Goal: Task Accomplishment & Management: Use online tool/utility

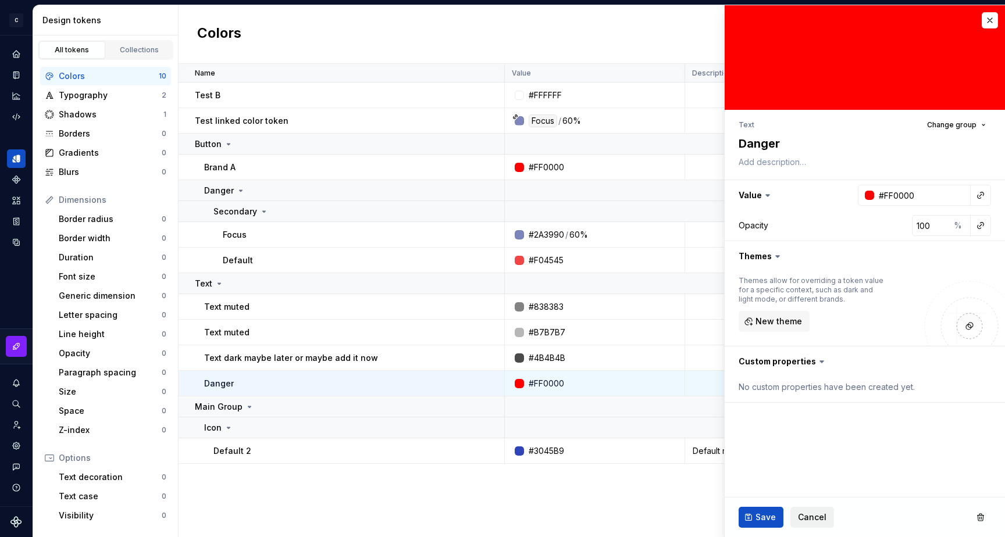
click at [803, 515] on span "Cancel" at bounding box center [812, 518] width 29 height 12
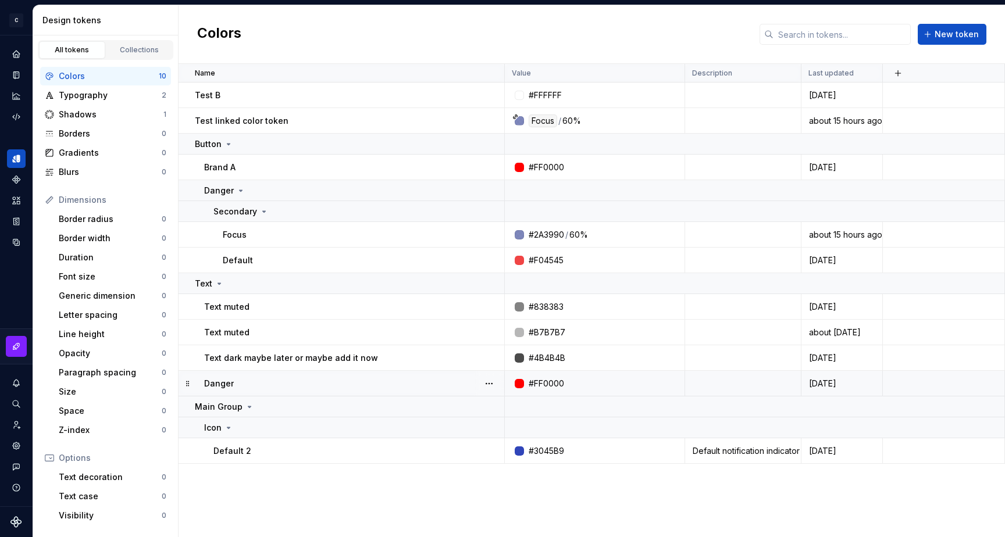
click at [344, 386] on div "Danger" at bounding box center [354, 384] width 300 height 12
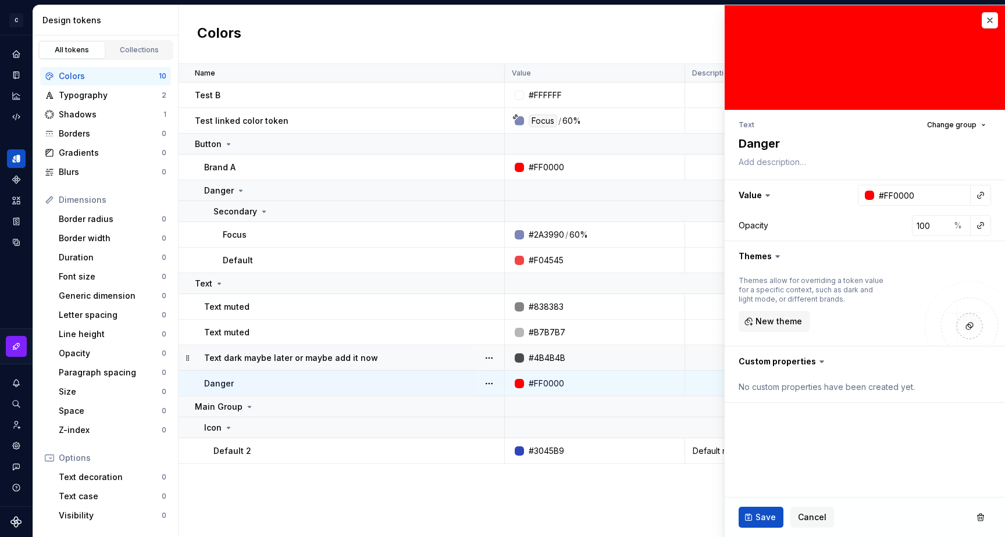
click at [340, 360] on p "Text dark maybe later or maybe add it now" at bounding box center [291, 358] width 174 height 12
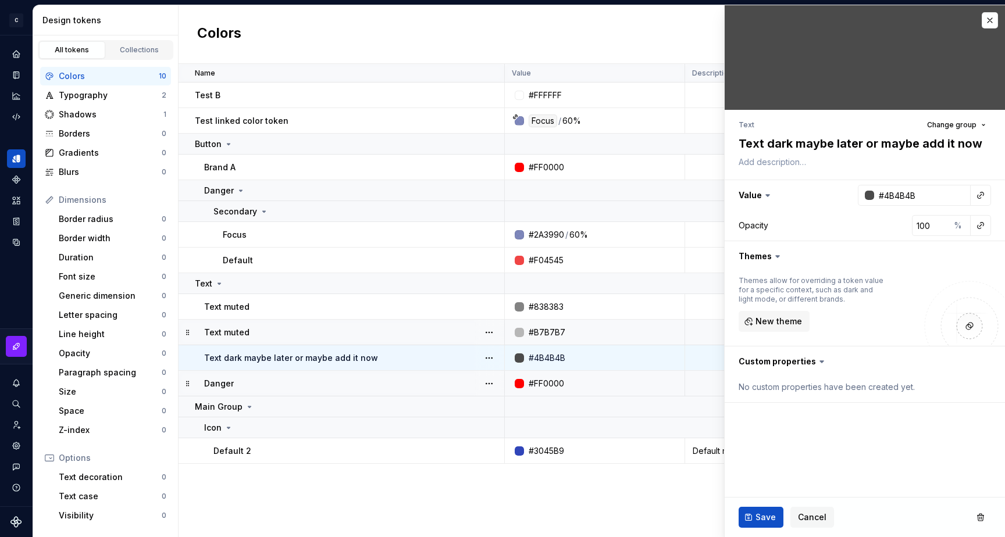
click at [323, 332] on div "Text muted" at bounding box center [354, 333] width 300 height 12
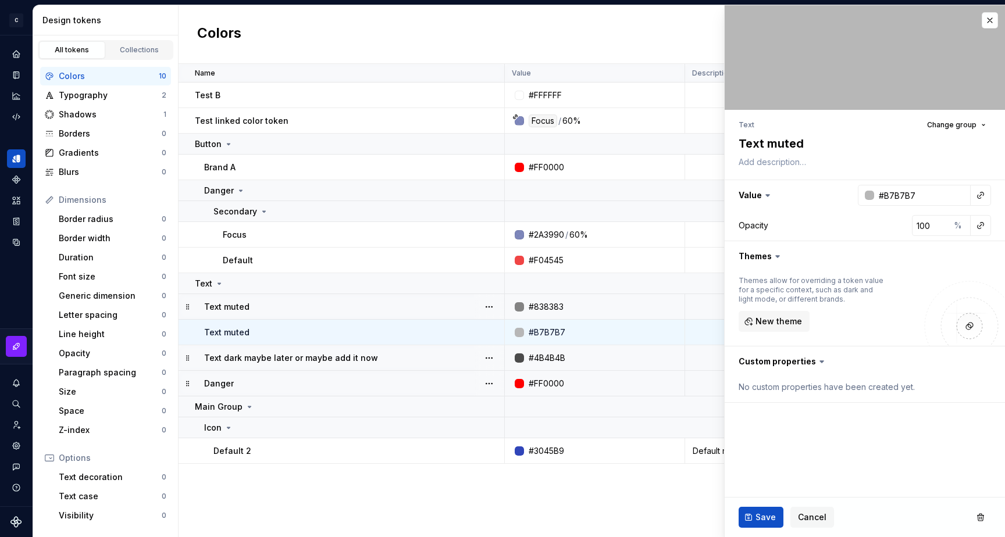
click at [322, 304] on div "Text muted" at bounding box center [354, 307] width 300 height 12
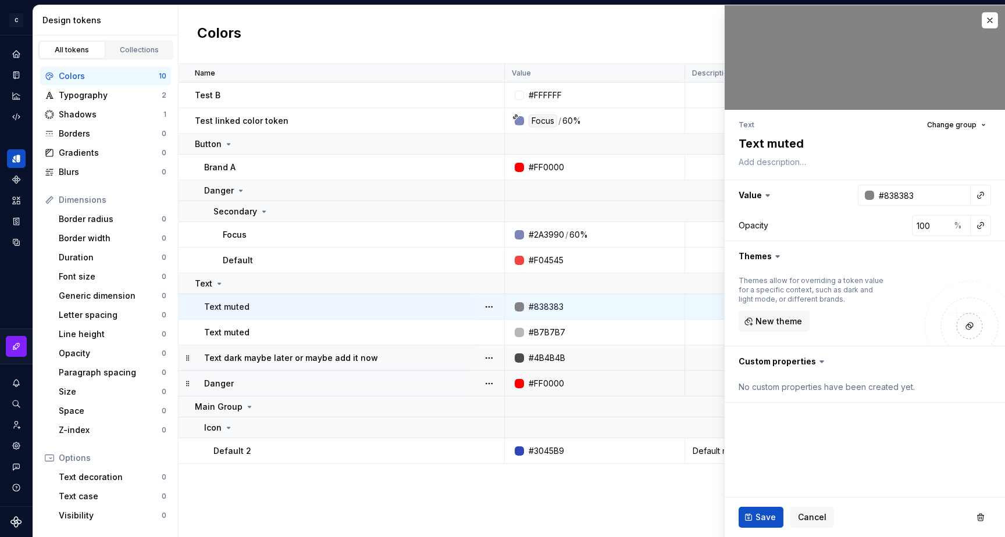
type textarea "*"
